Goal: Check status: Check status

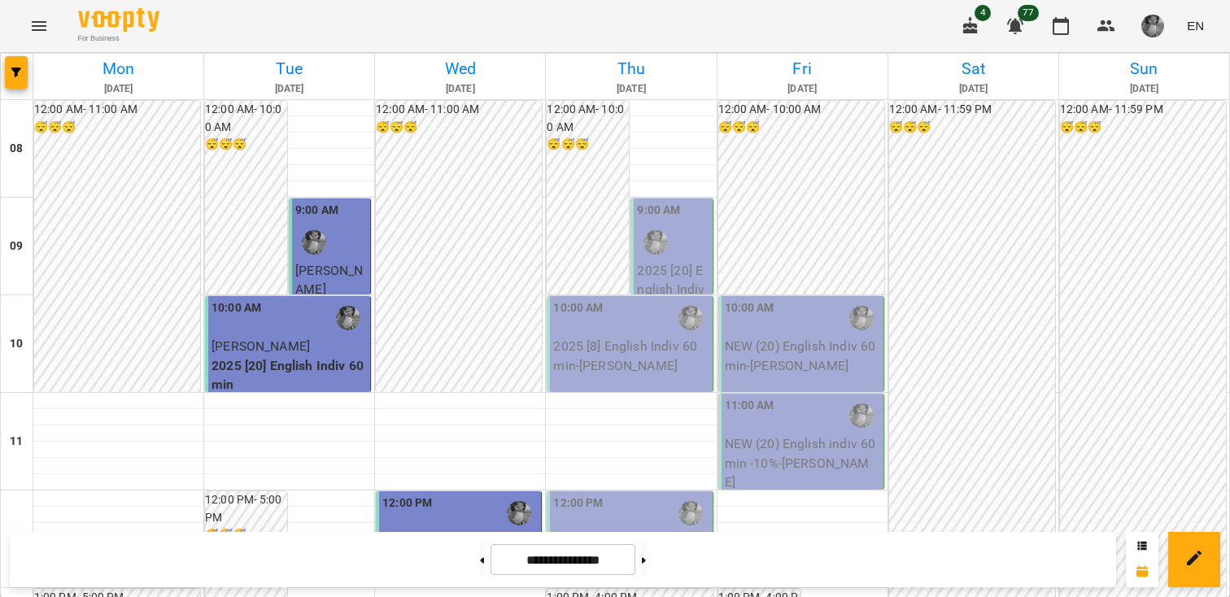
scroll to position [814, 0]
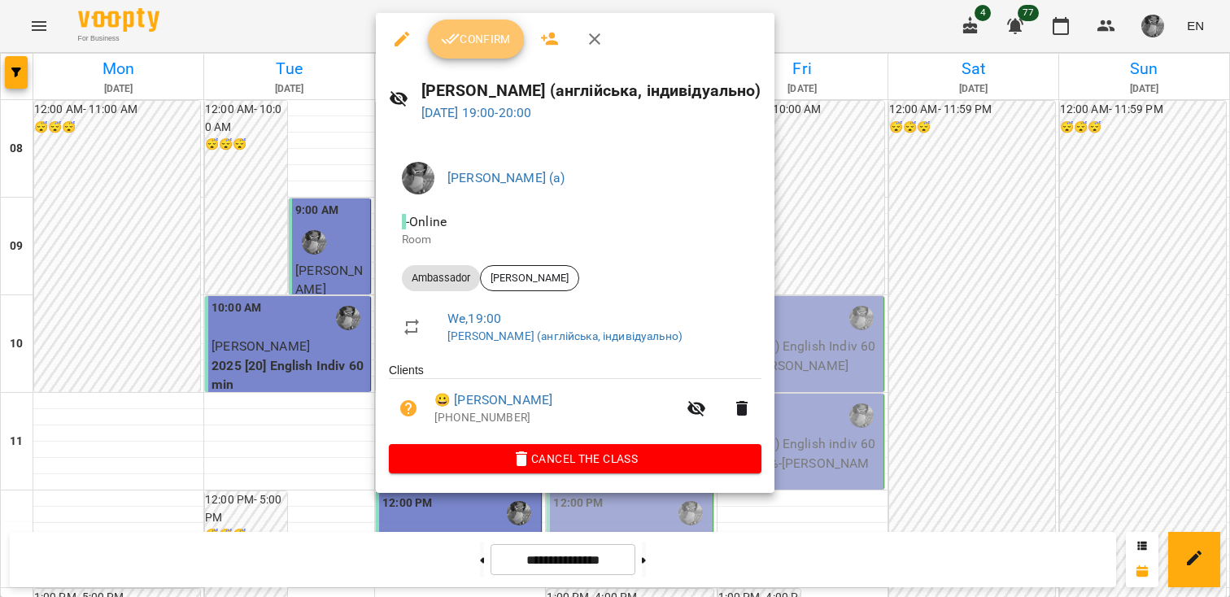
click at [450, 38] on icon "button" at bounding box center [450, 39] width 19 height 11
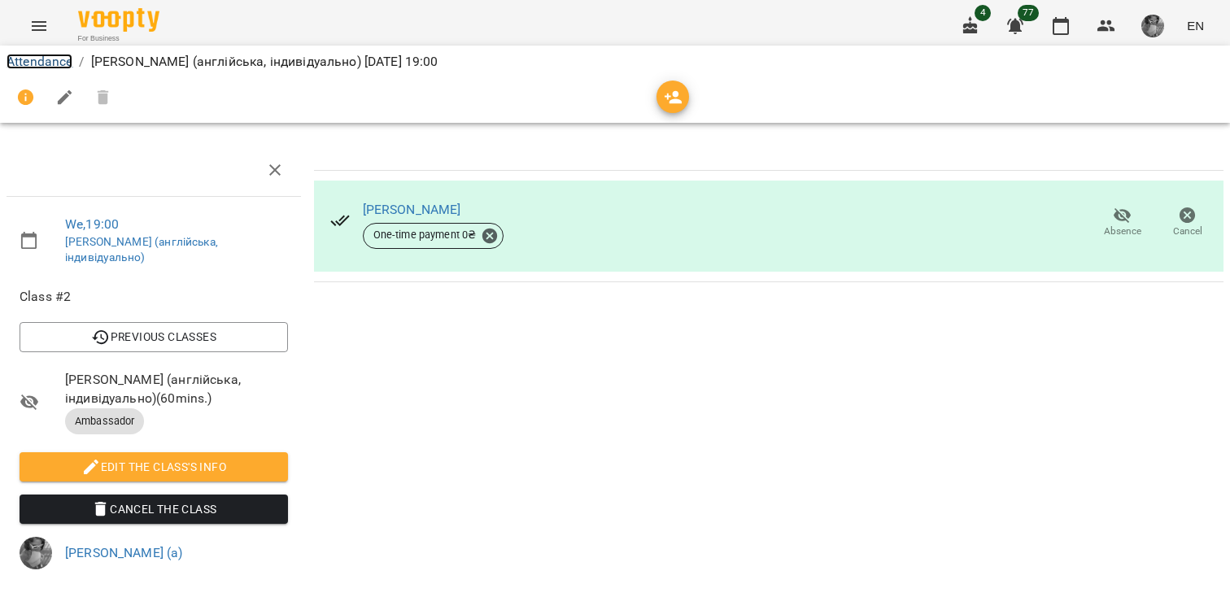
click at [43, 60] on link "Attendance" at bounding box center [40, 61] width 66 height 15
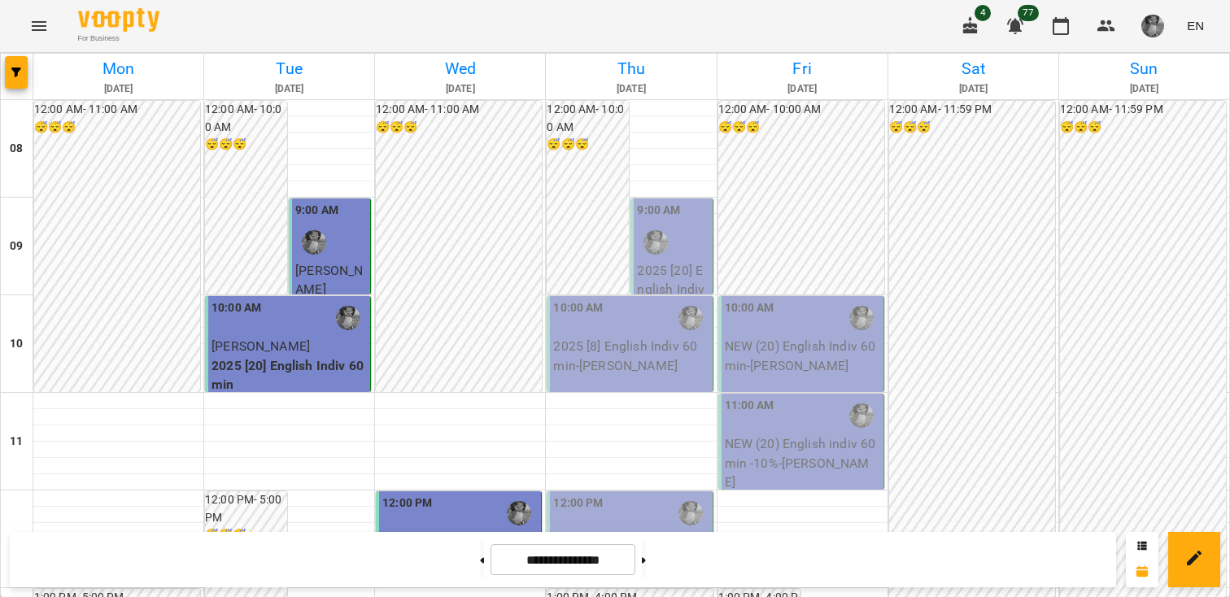
scroll to position [854, 0]
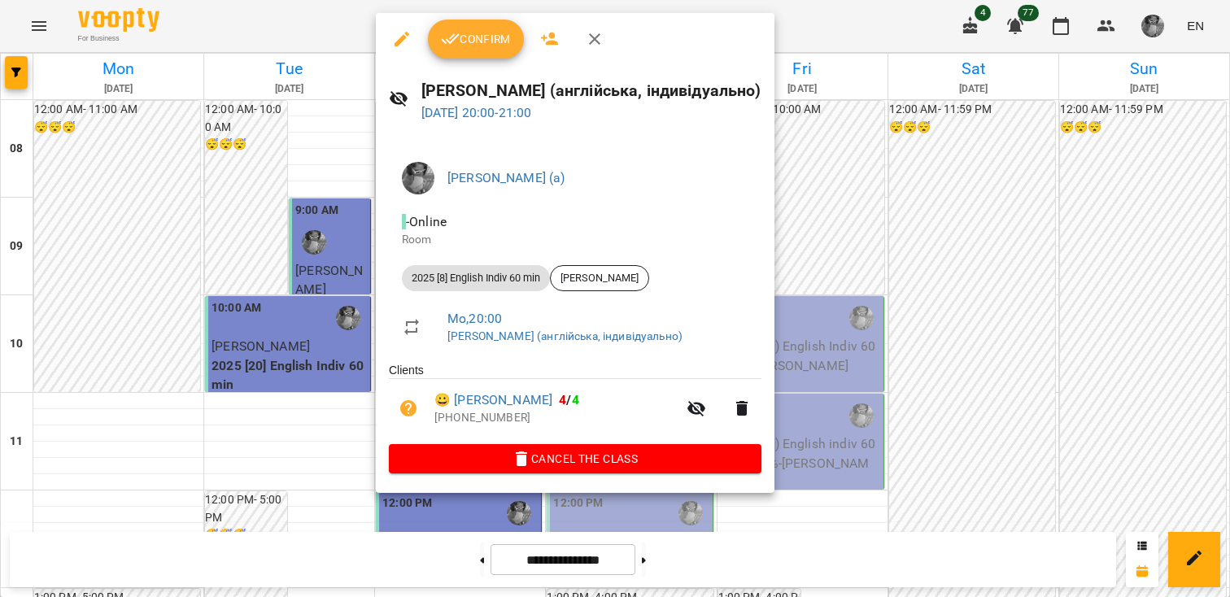
click at [443, 35] on icon "button" at bounding box center [451, 39] width 20 height 20
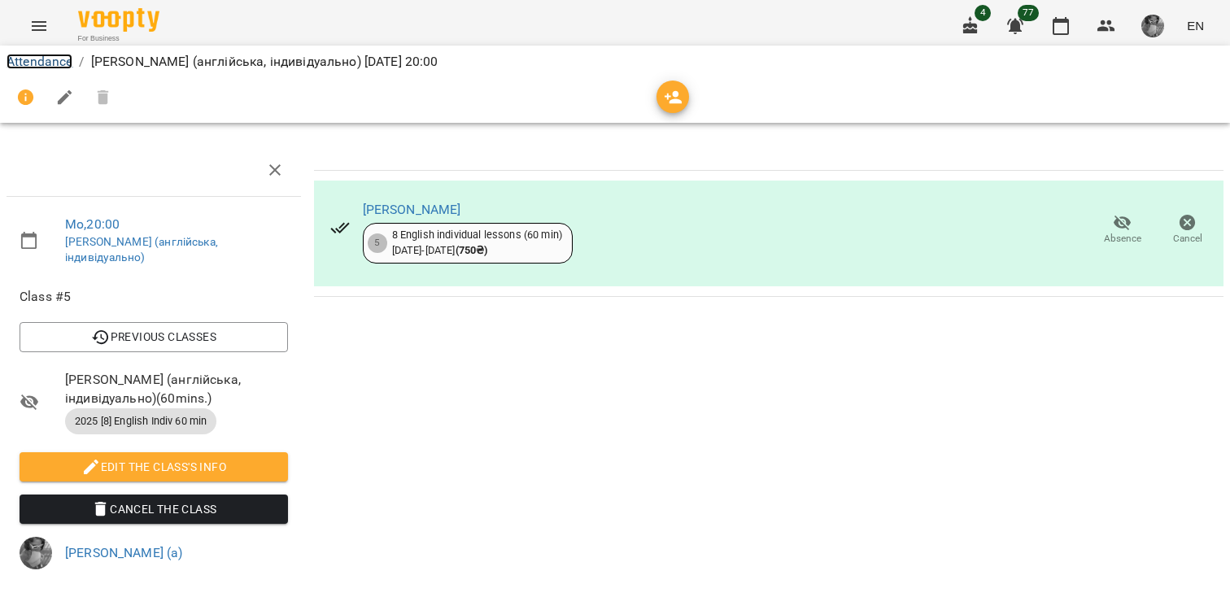
click at [45, 63] on link "Attendance" at bounding box center [40, 61] width 66 height 15
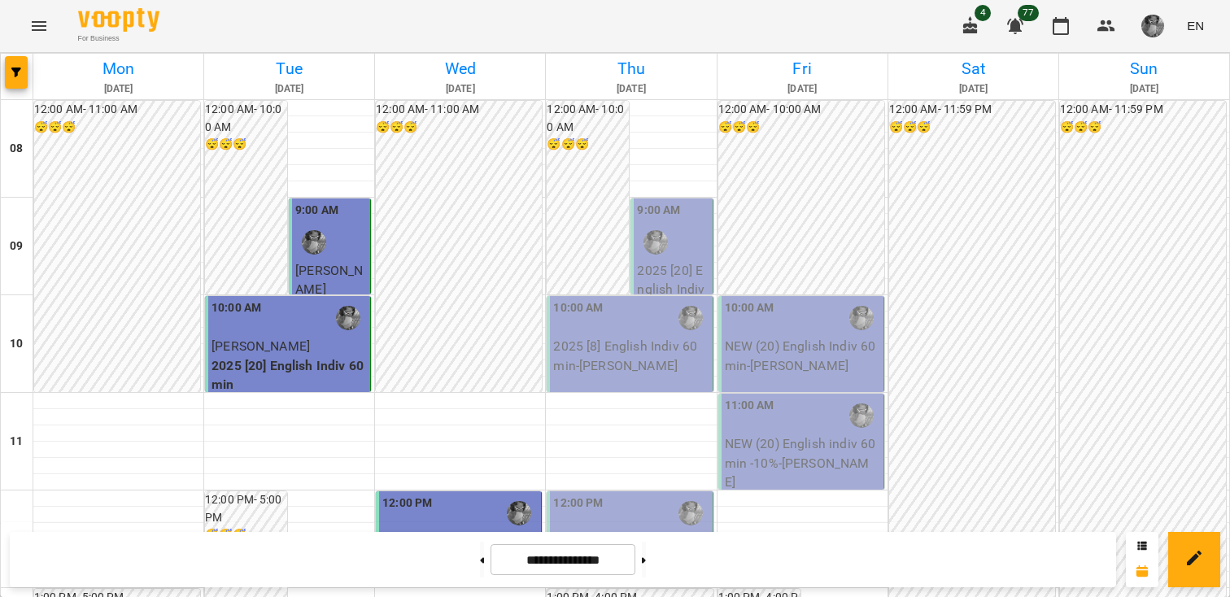
scroll to position [917, 0]
